Goal: Task Accomplishment & Management: Manage account settings

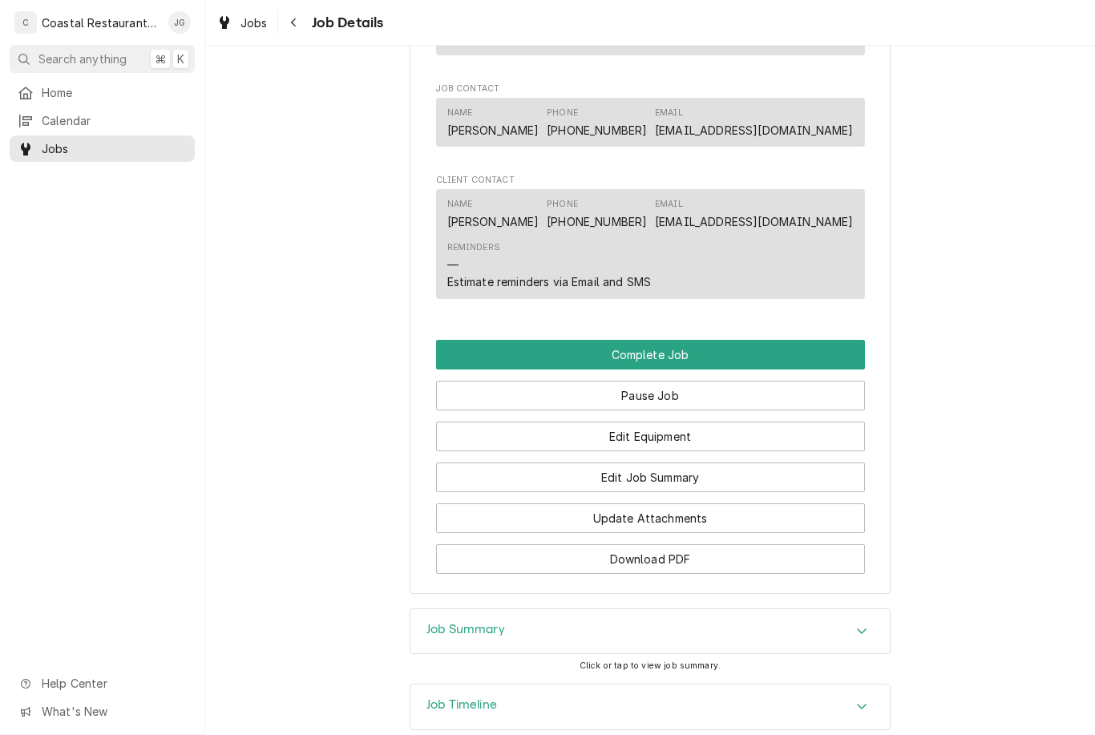
scroll to position [1092, 0]
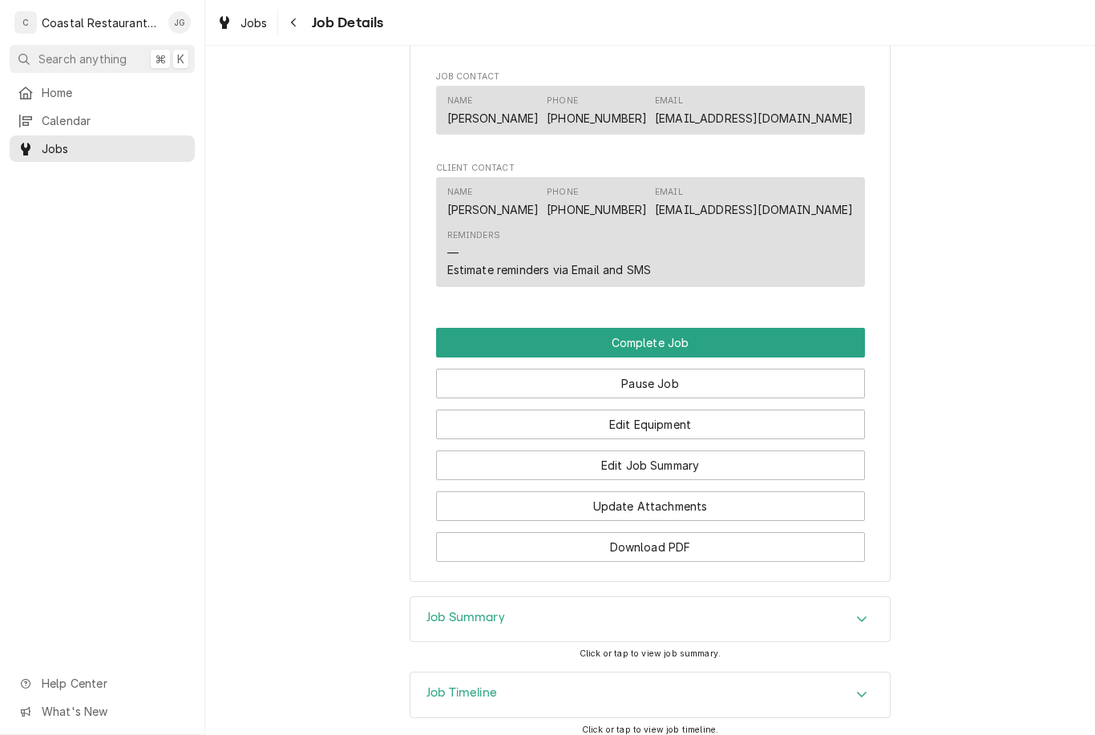
click at [716, 381] on button "Pause Job" at bounding box center [650, 384] width 429 height 30
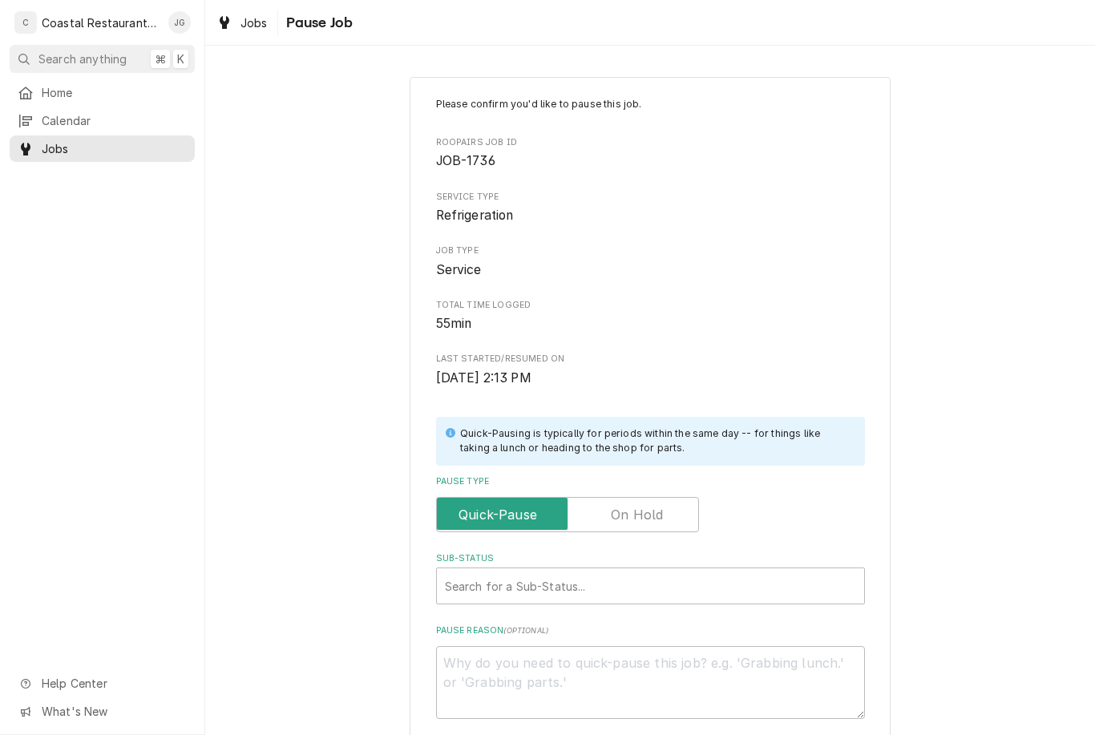
click at [518, 497] on input "Pause Type" at bounding box center [567, 514] width 249 height 35
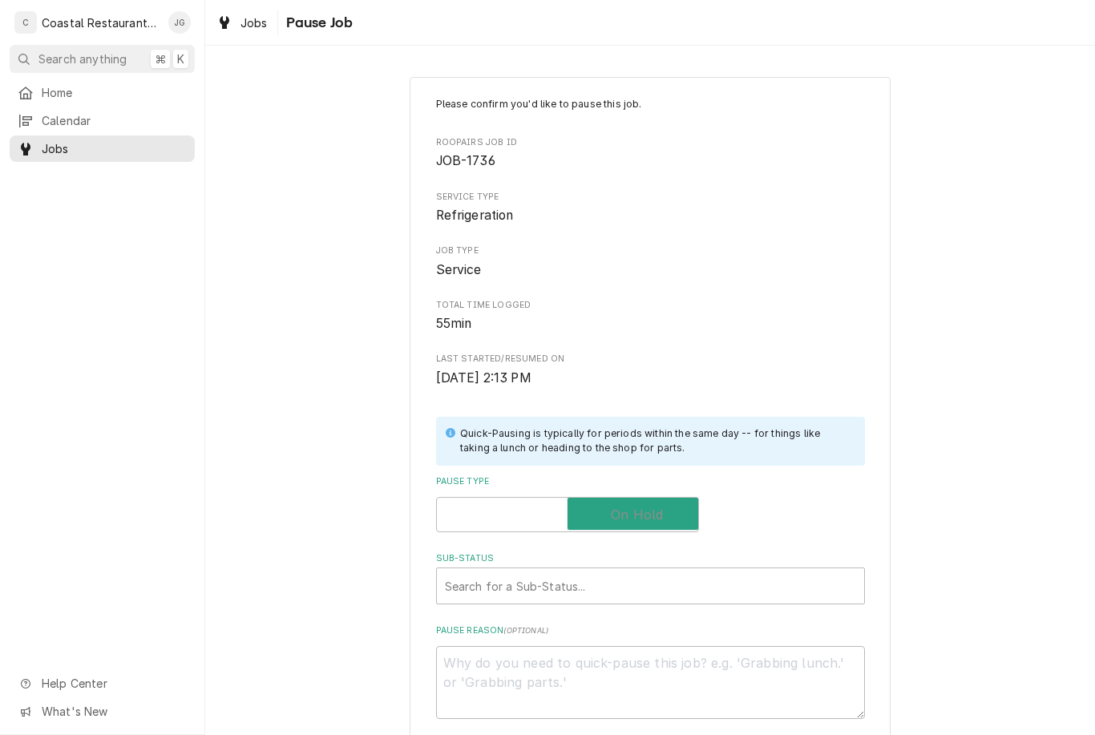
checkbox input "true"
type textarea "x"
click at [502, 497] on input "Pause Type" at bounding box center [567, 514] width 249 height 35
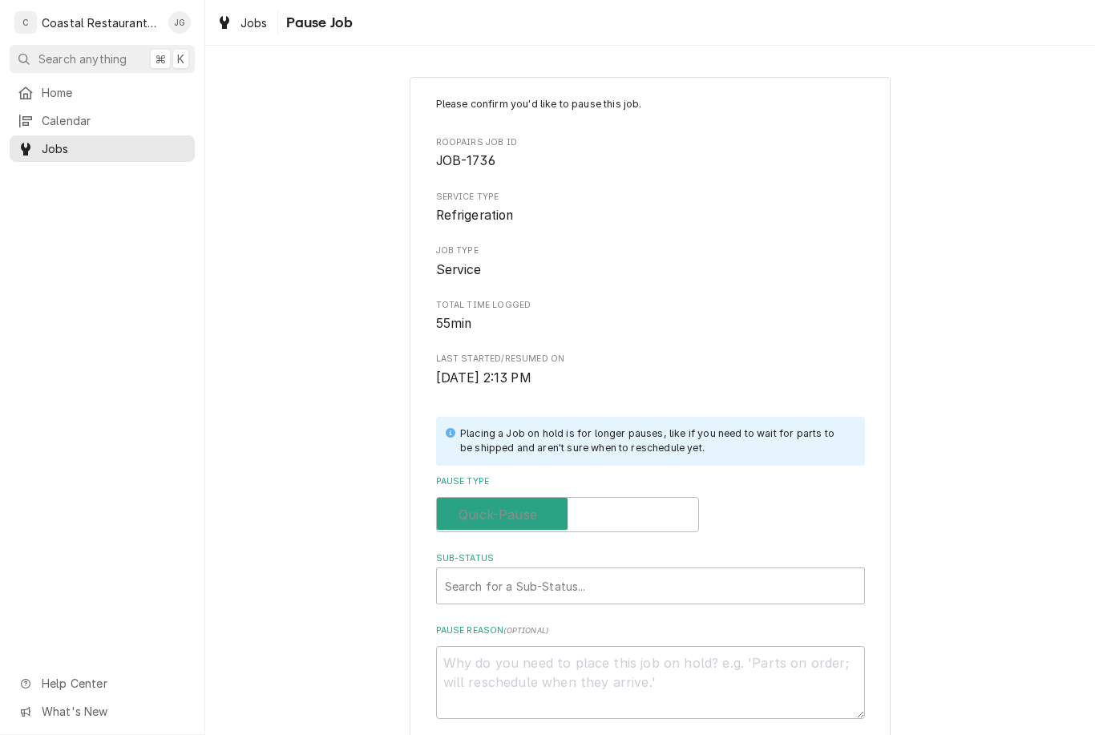
checkbox input "false"
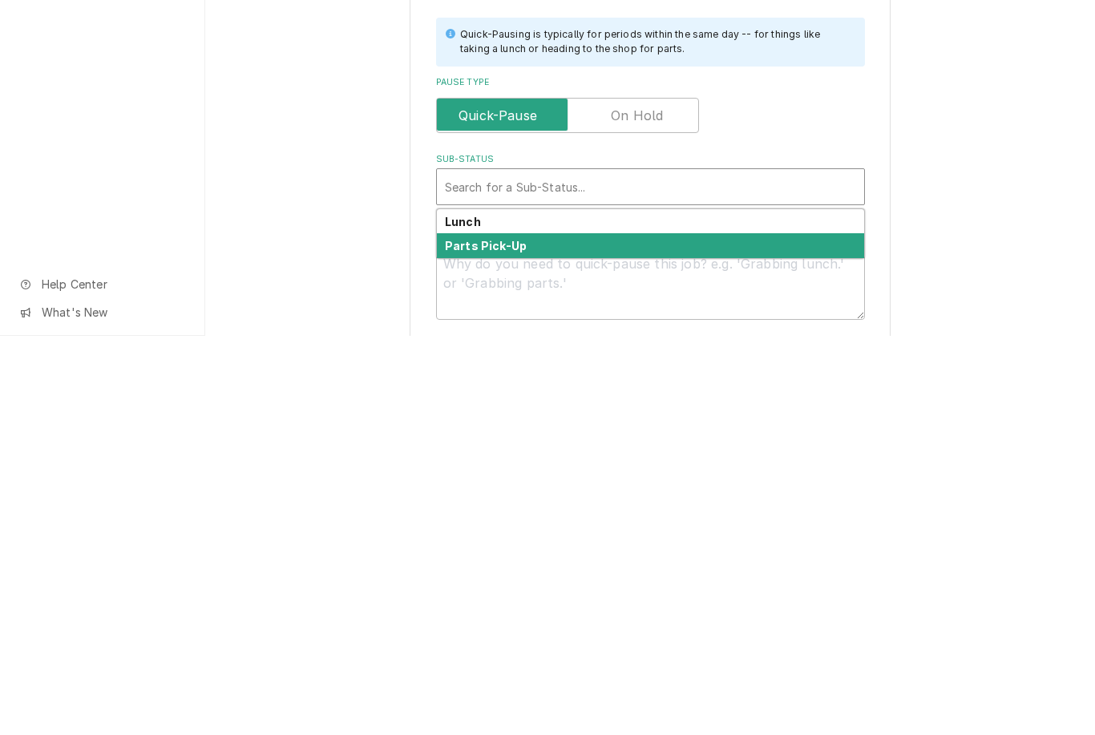
click at [488, 638] on strong "Parts Pick-Up" at bounding box center [486, 645] width 82 height 14
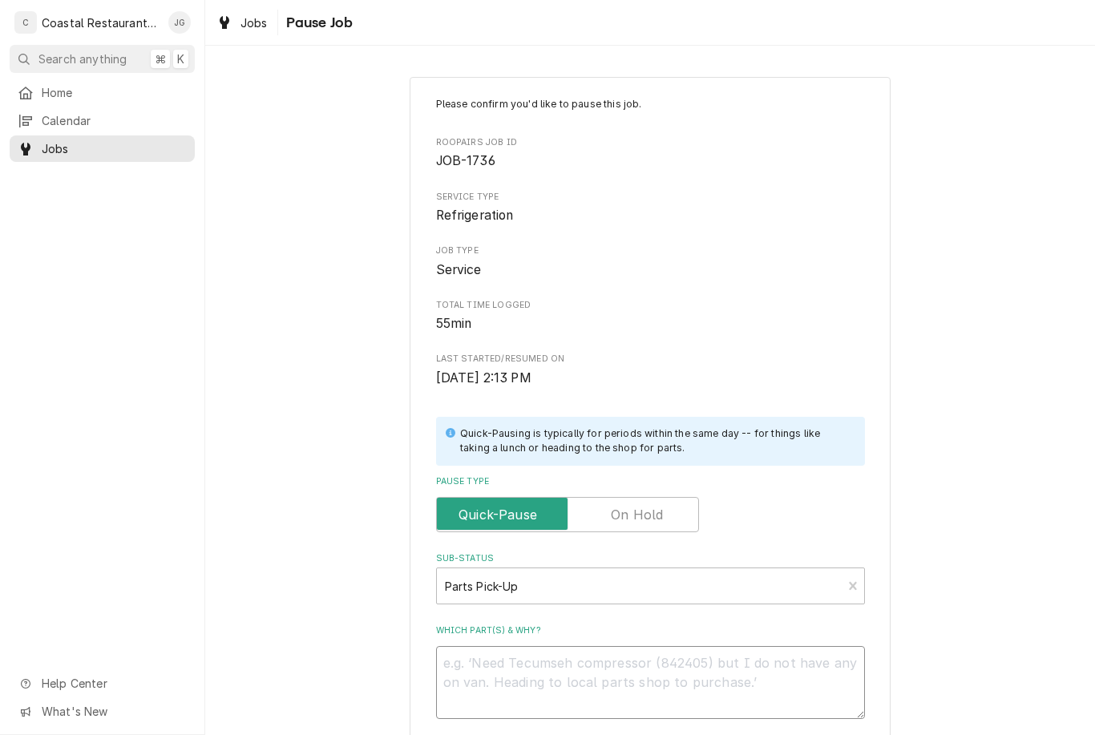
click at [526, 667] on textarea "Which part(s) & why?" at bounding box center [650, 682] width 429 height 73
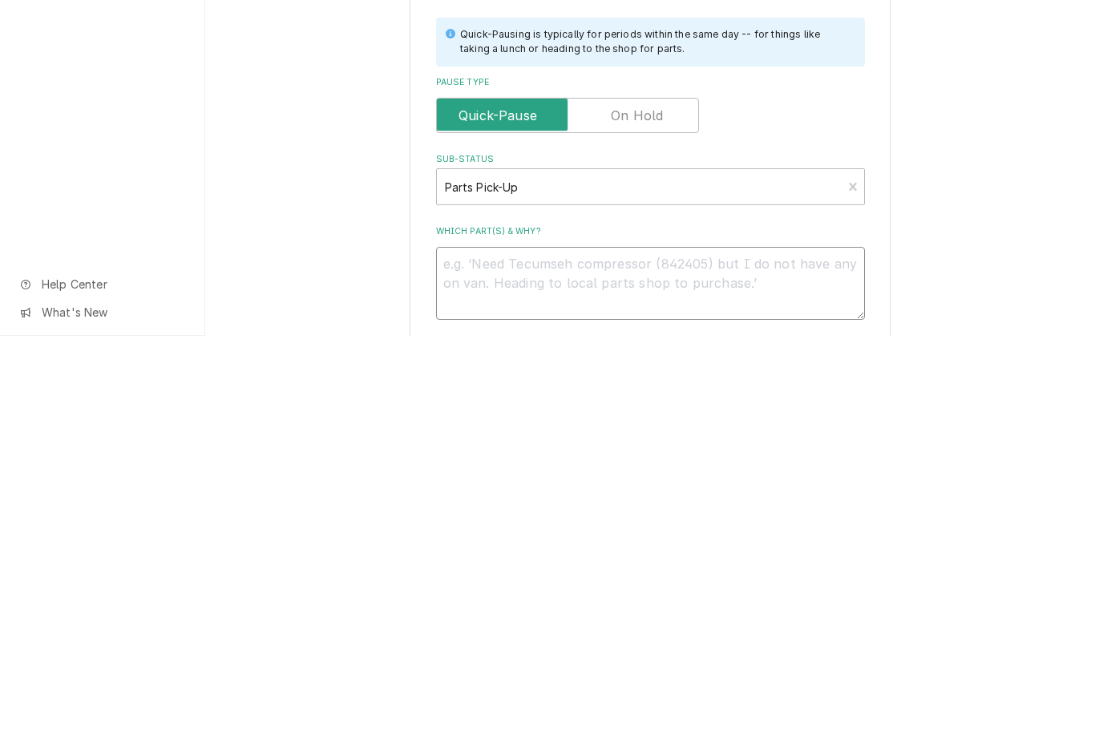
type textarea "x"
type textarea "R"
type textarea "x"
type textarea "R"
type textarea "x"
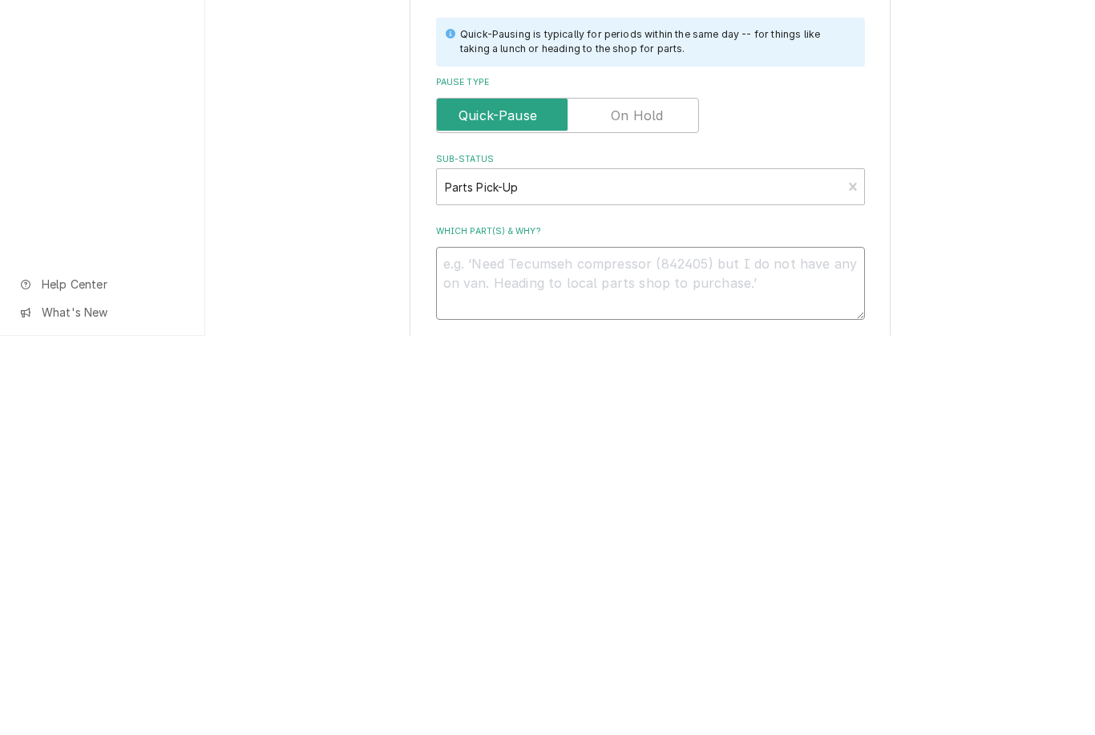
type textarea "x"
type textarea "[PERSON_NAME]"
type textarea "x"
type textarea "[PERSON_NAME]"
type textarea "x"
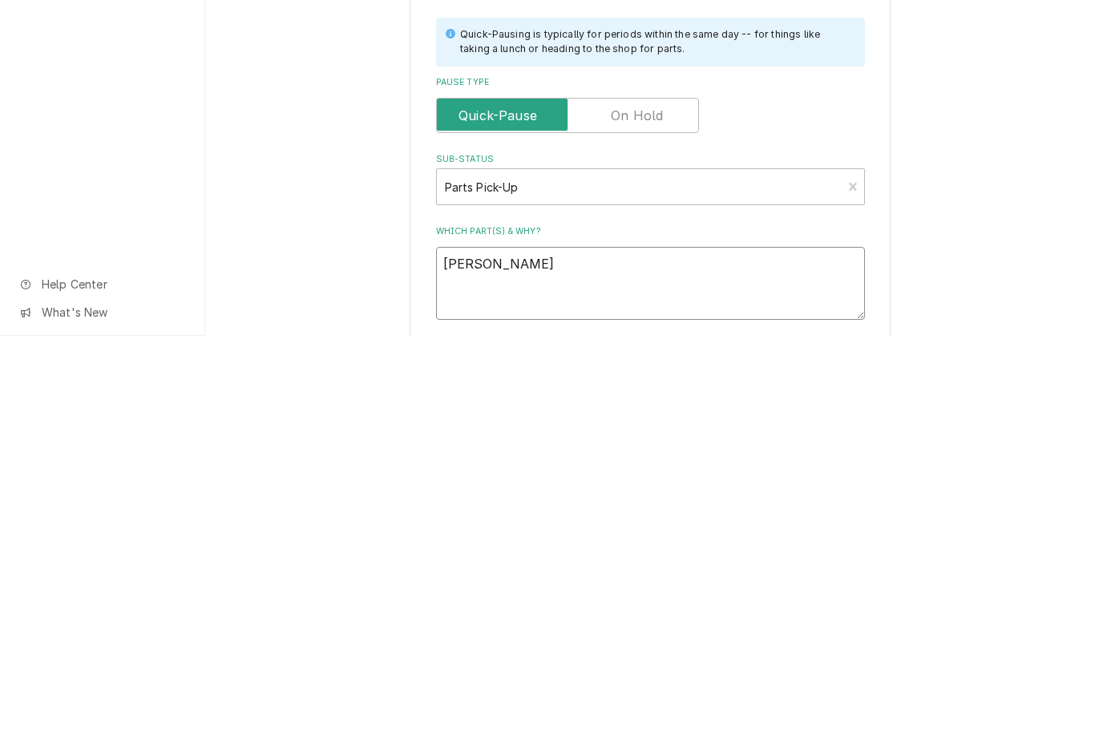
type textarea "[PERSON_NAME]"
type textarea "x"
type textarea "[PERSON_NAME]"
click at [455, 625] on label "Which part(s) & why?" at bounding box center [650, 631] width 429 height 13
click at [455, 646] on textarea "[PERSON_NAME]" at bounding box center [650, 682] width 429 height 73
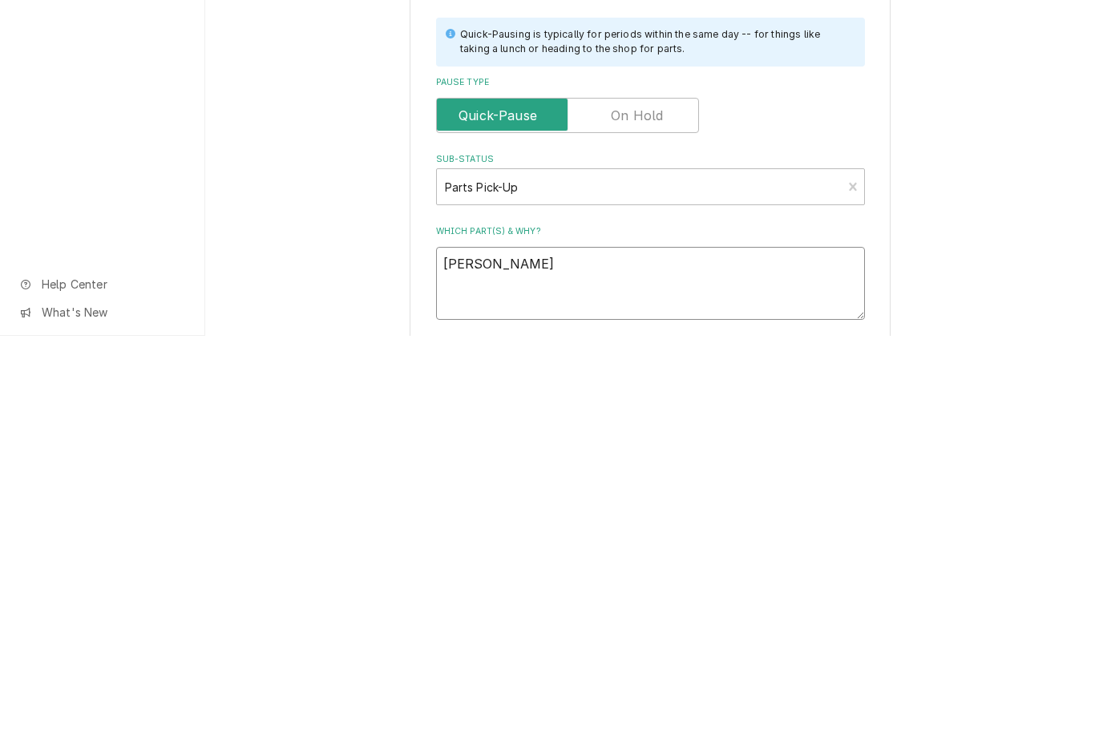
click at [462, 646] on textarea "[PERSON_NAME]" at bounding box center [650, 682] width 429 height 73
type textarea "x"
type textarea "ArMichaels"
type textarea "x"
type textarea "AMichaels"
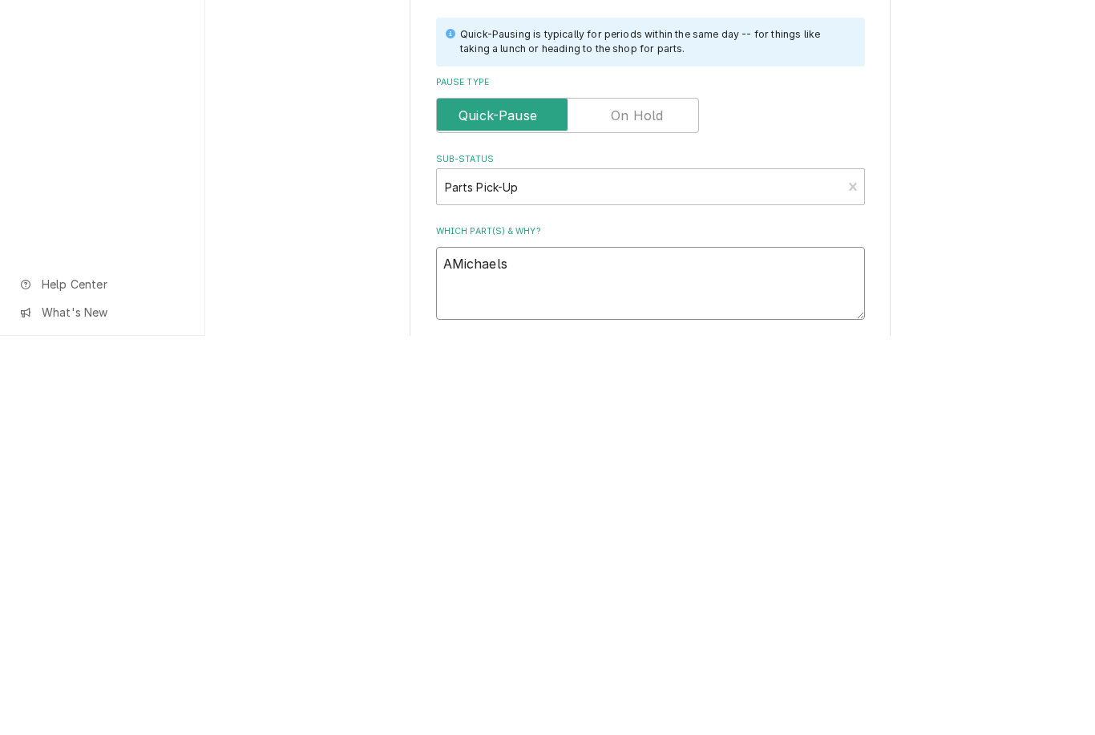
type textarea "x"
type textarea "[PERSON_NAME]"
type textarea "x"
type textarea "EMichaels"
type textarea "x"
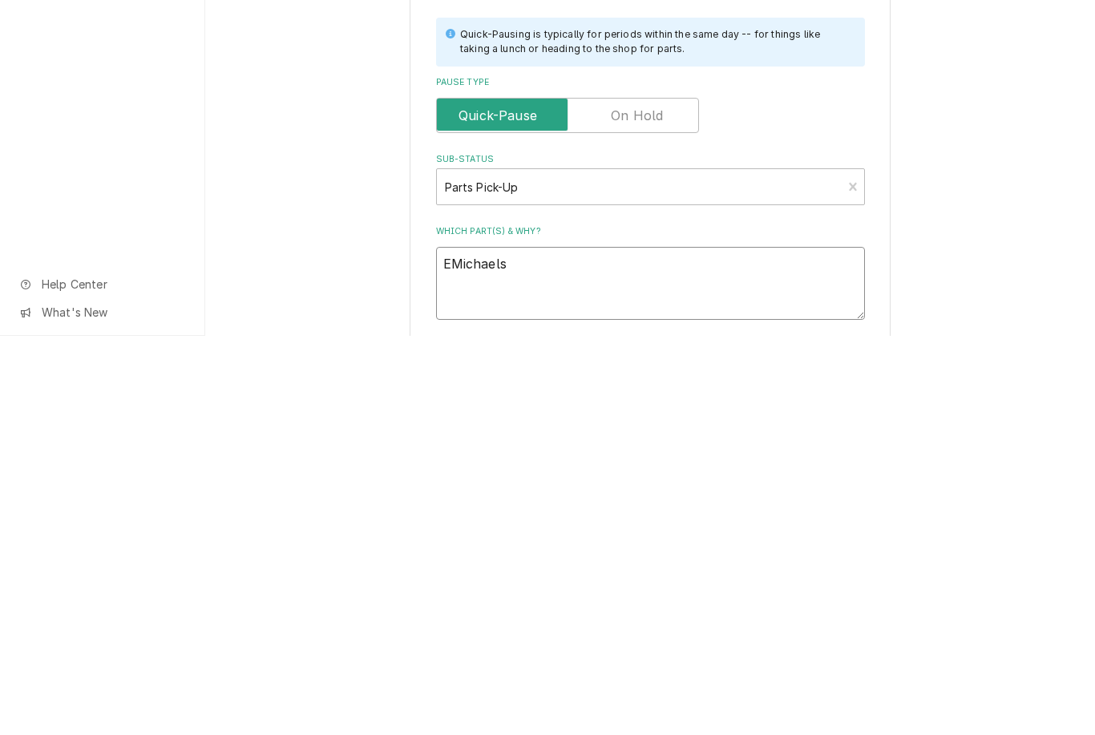
type textarea "[PERSON_NAME]"
type textarea "x"
type textarea "RMichaels"
type textarea "x"
type textarea "RE [PERSON_NAME]"
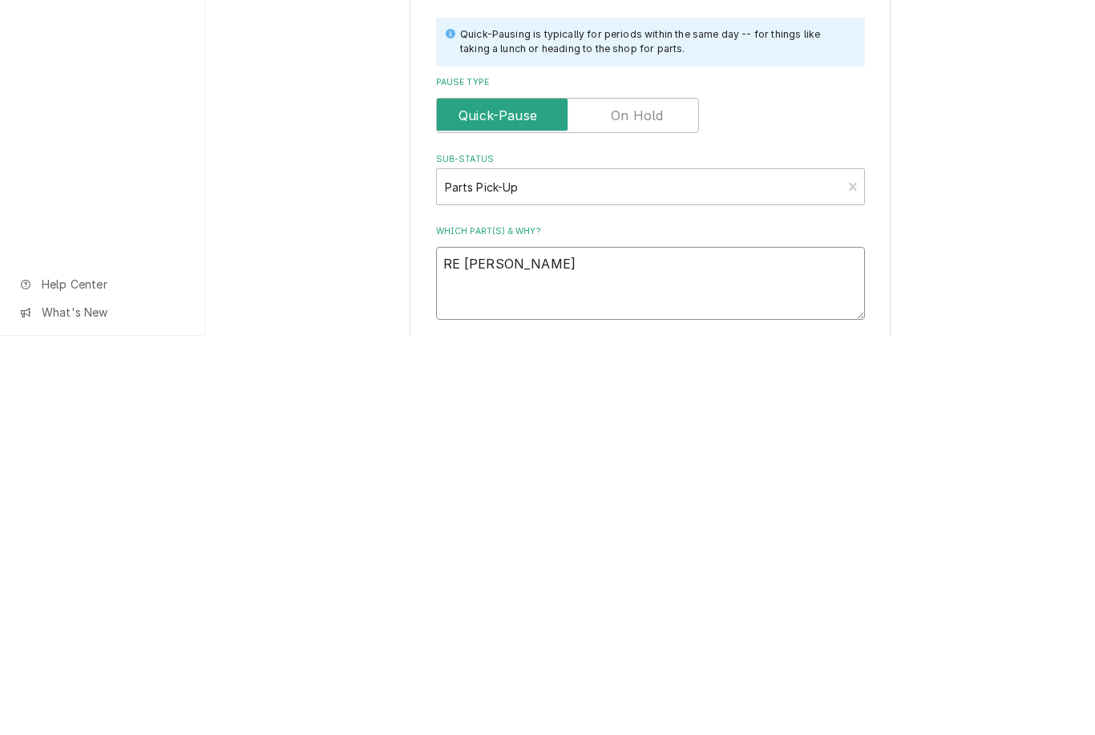
type textarea "x"
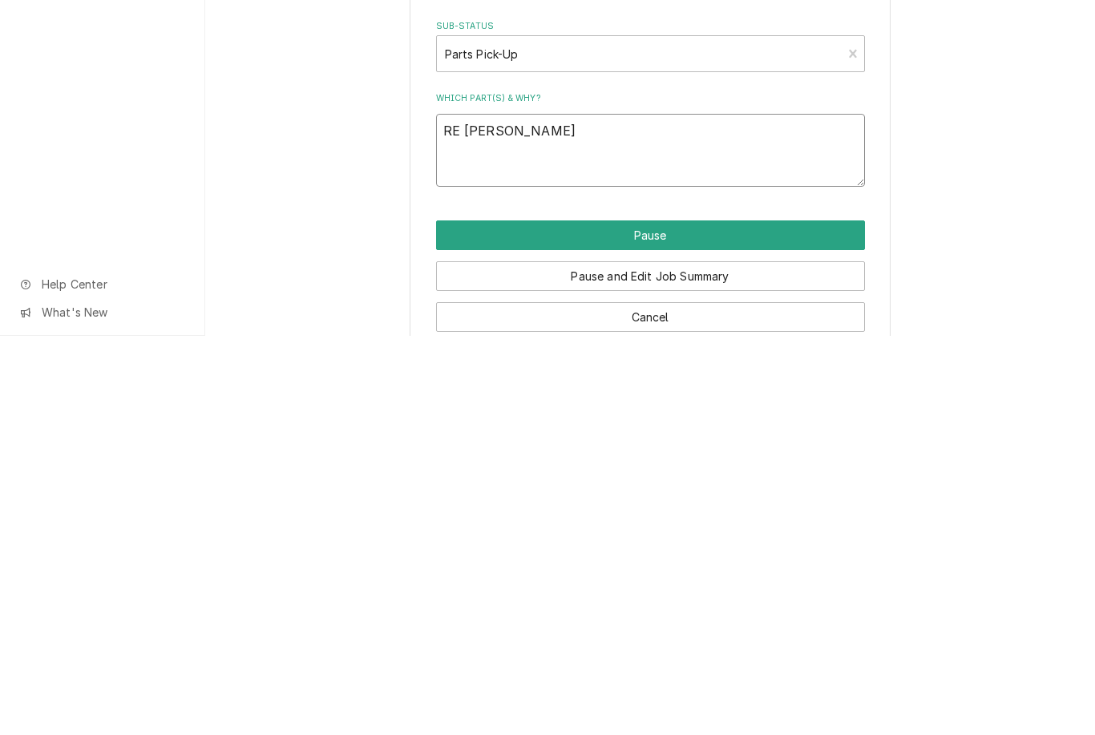
scroll to position [132, 0]
type textarea "RE [PERSON_NAME]"
click at [717, 621] on button "Pause" at bounding box center [650, 636] width 429 height 30
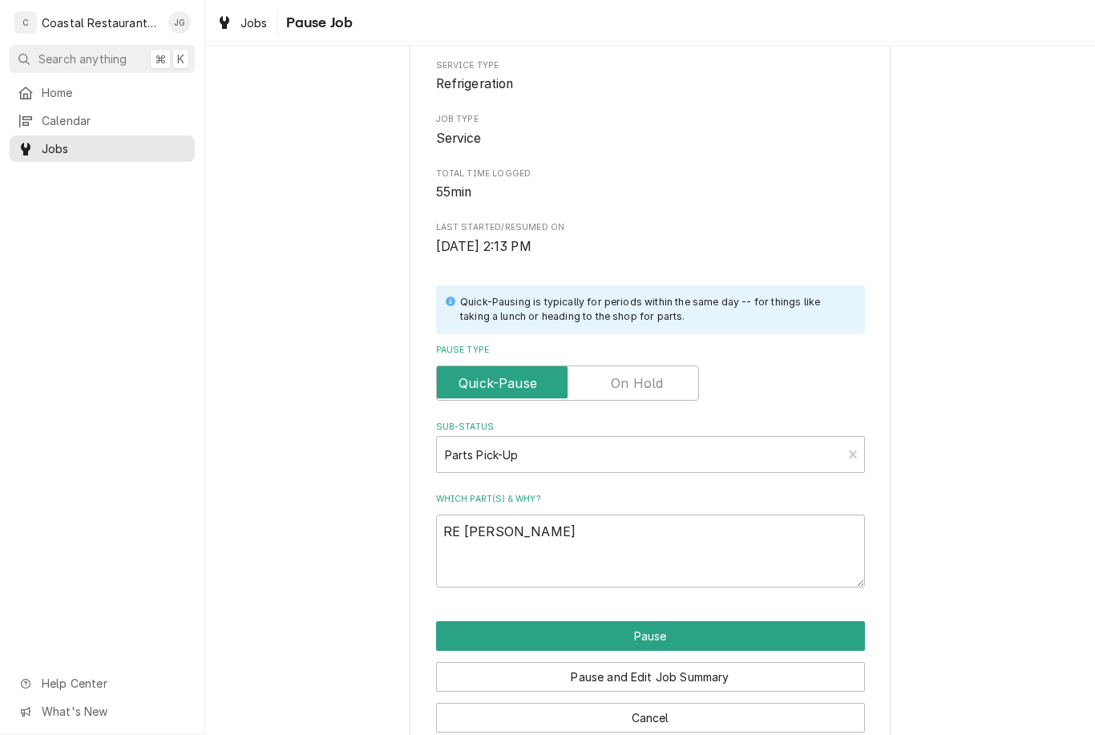
type textarea "x"
